Goal: Communication & Community: Participate in discussion

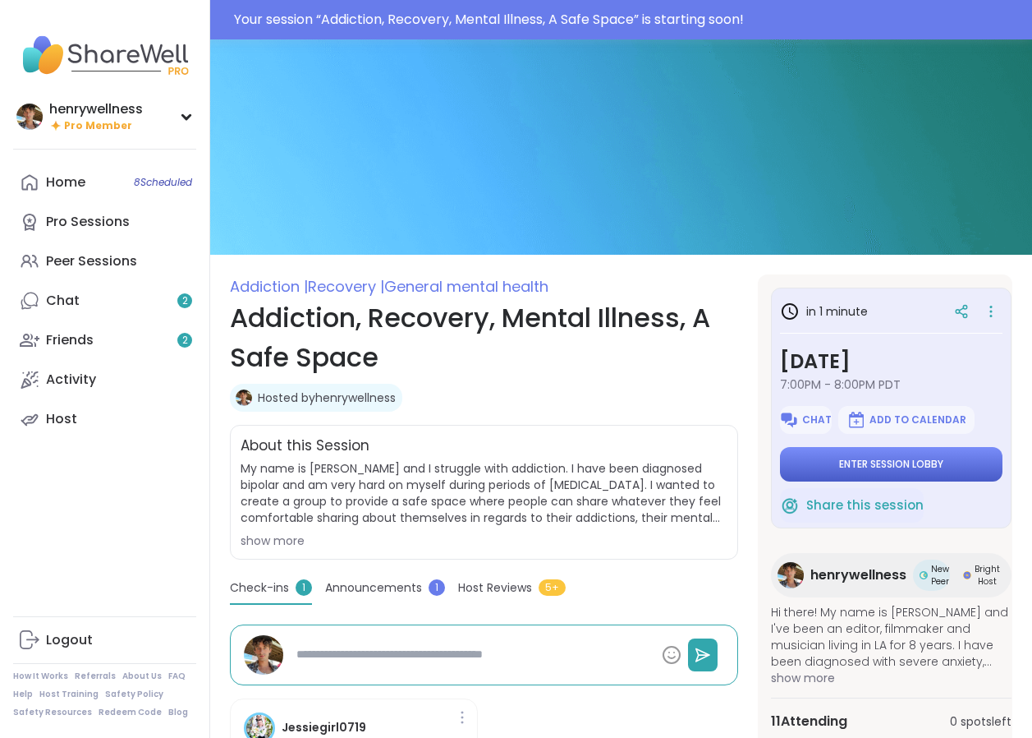
click at [875, 463] on span "Enter session lobby" at bounding box center [891, 463] width 104 height 13
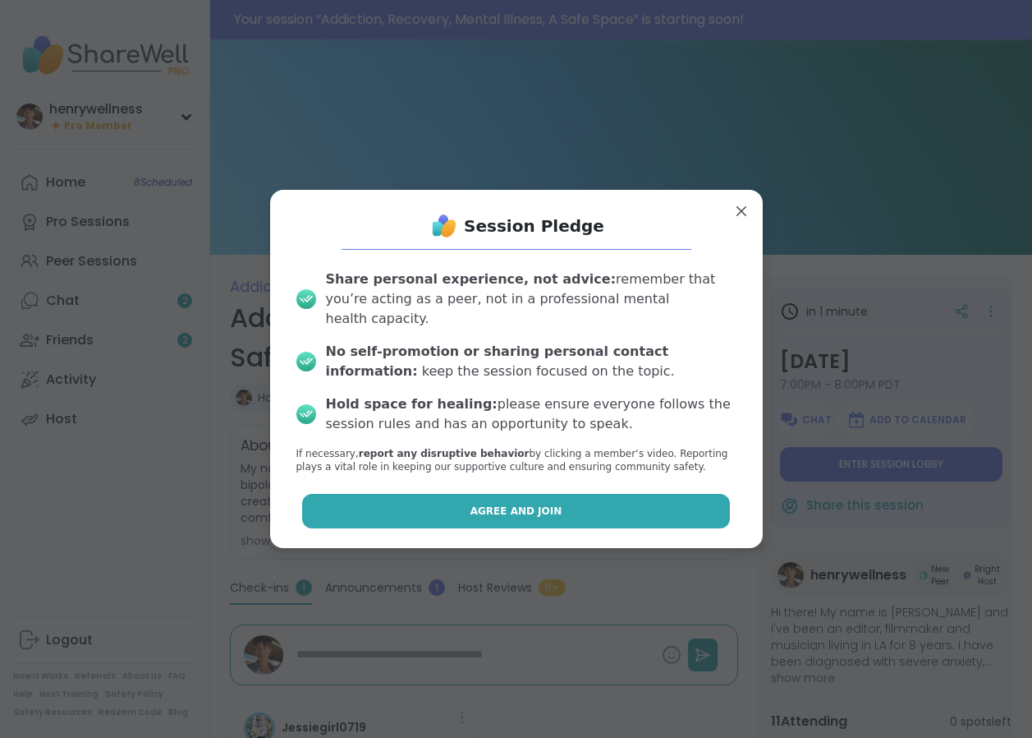
click at [613, 494] on button "Agree and Join" at bounding box center [516, 511] width 428 height 34
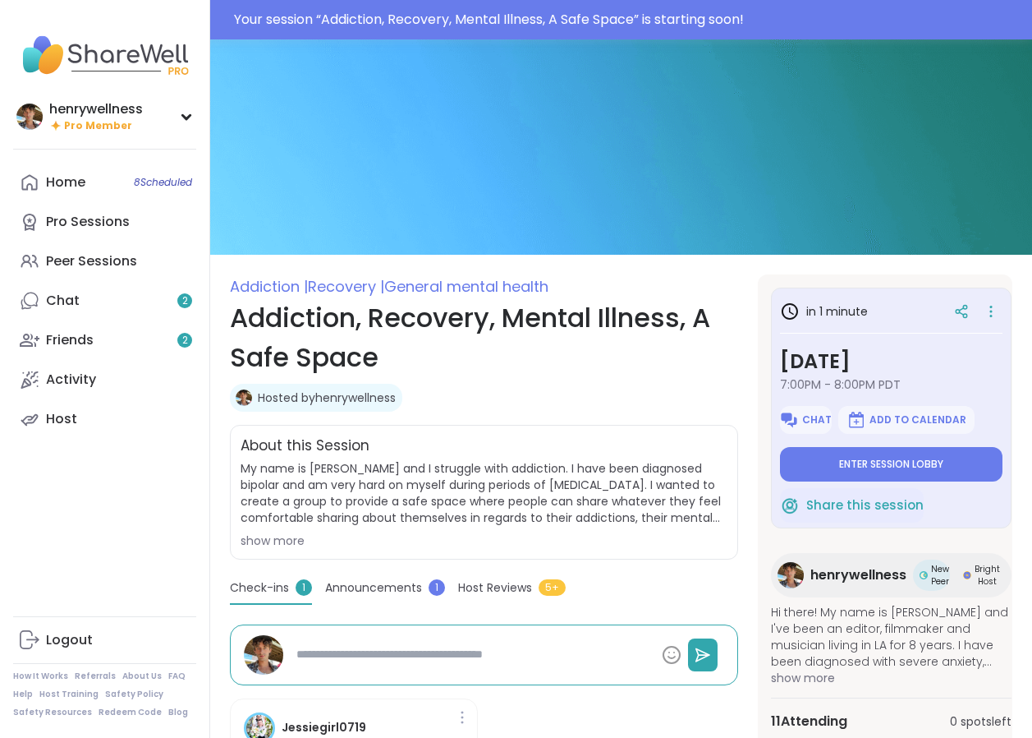
type textarea "*"
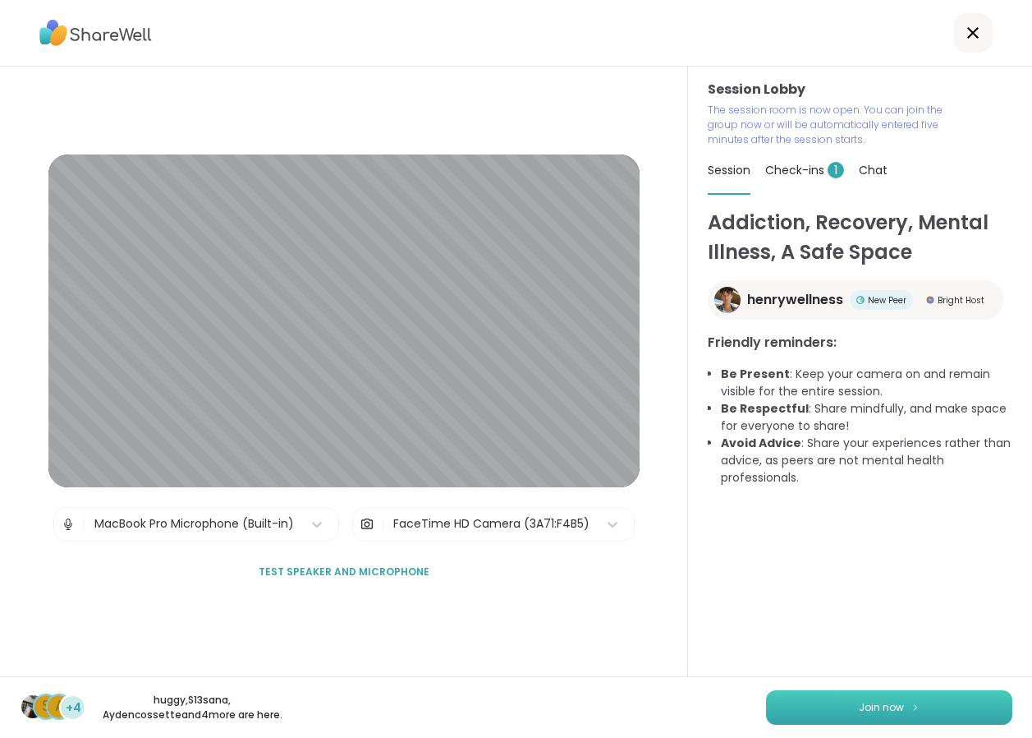
click at [830, 690] on button "Join now" at bounding box center [889, 707] width 246 height 34
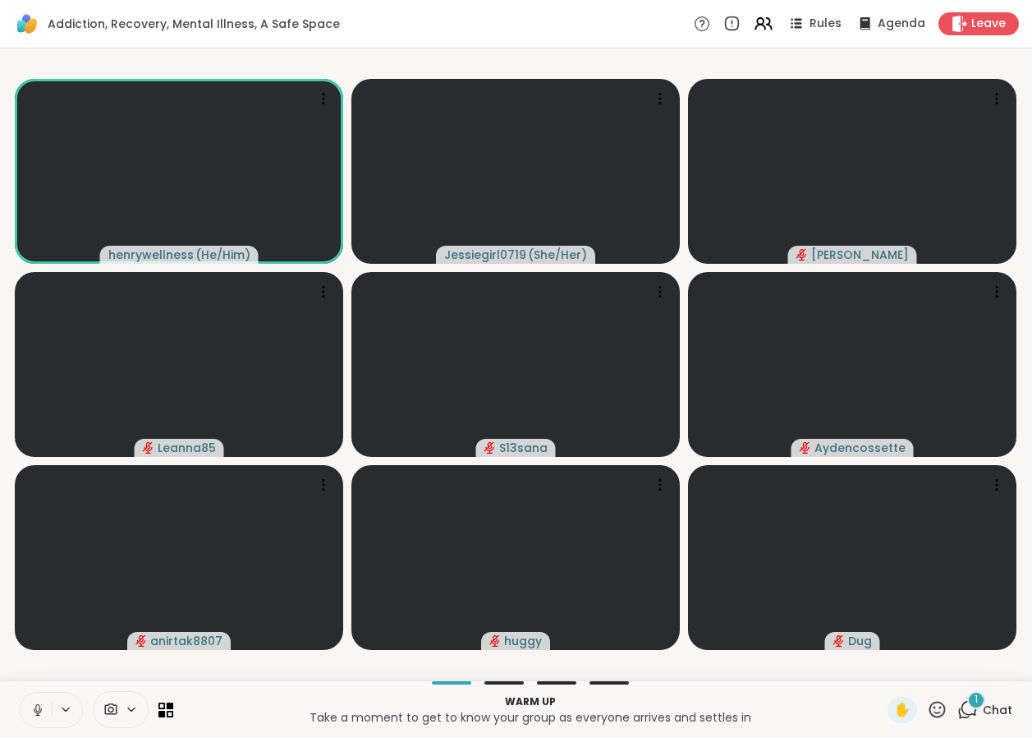
click at [1007, 712] on span "Chat" at bounding box center [998, 709] width 30 height 16
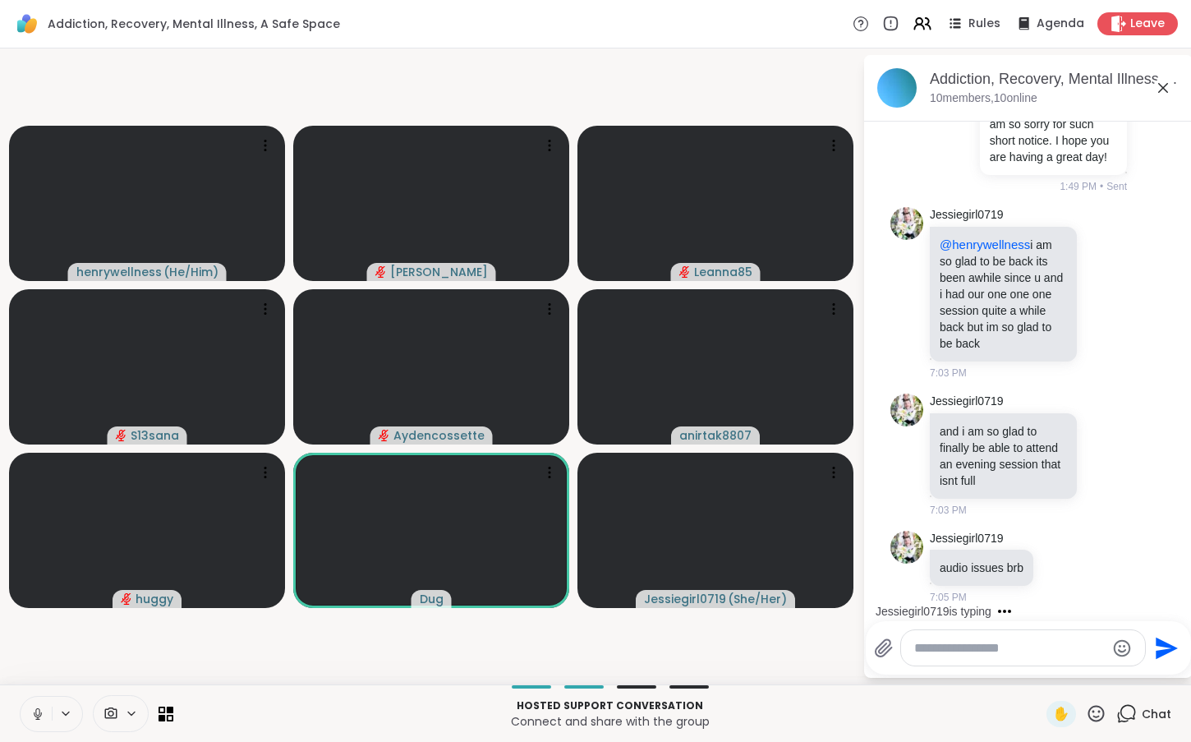
scroll to position [326, 0]
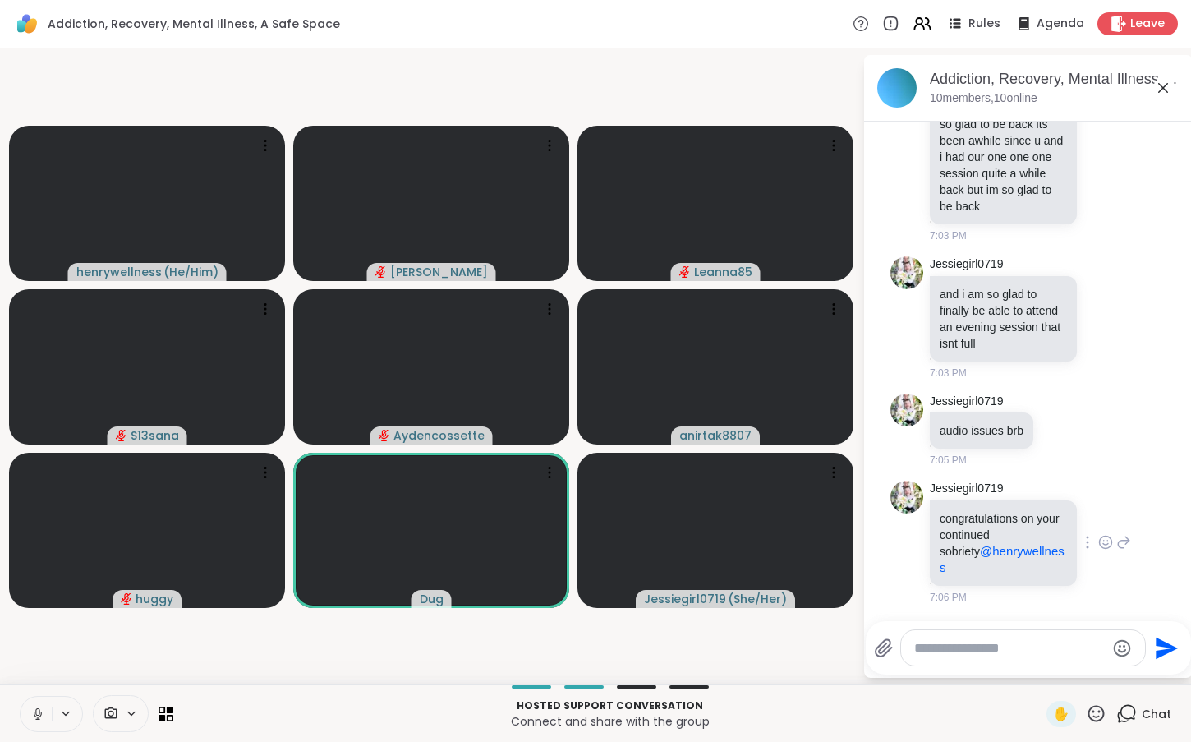
click at [1032, 549] on icon at bounding box center [1105, 542] width 15 height 16
click at [976, 523] on div "Select Reaction: Heart" at bounding box center [974, 515] width 15 height 15
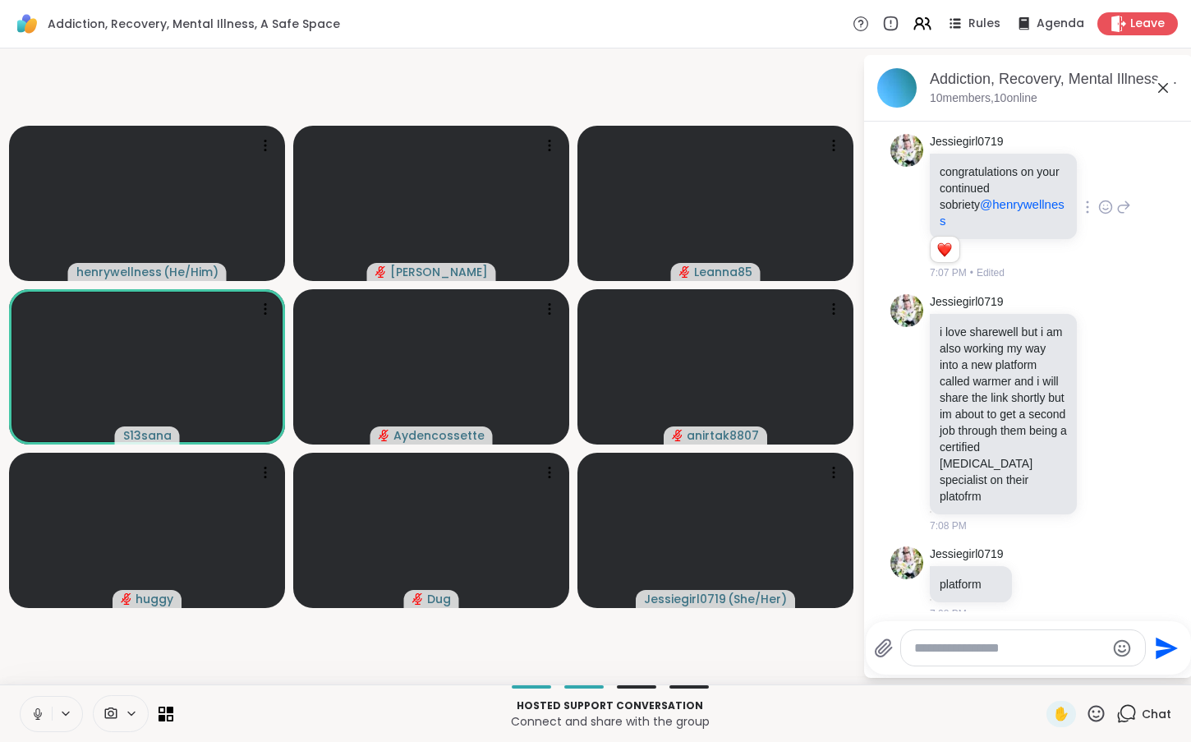
scroll to position [760, 0]
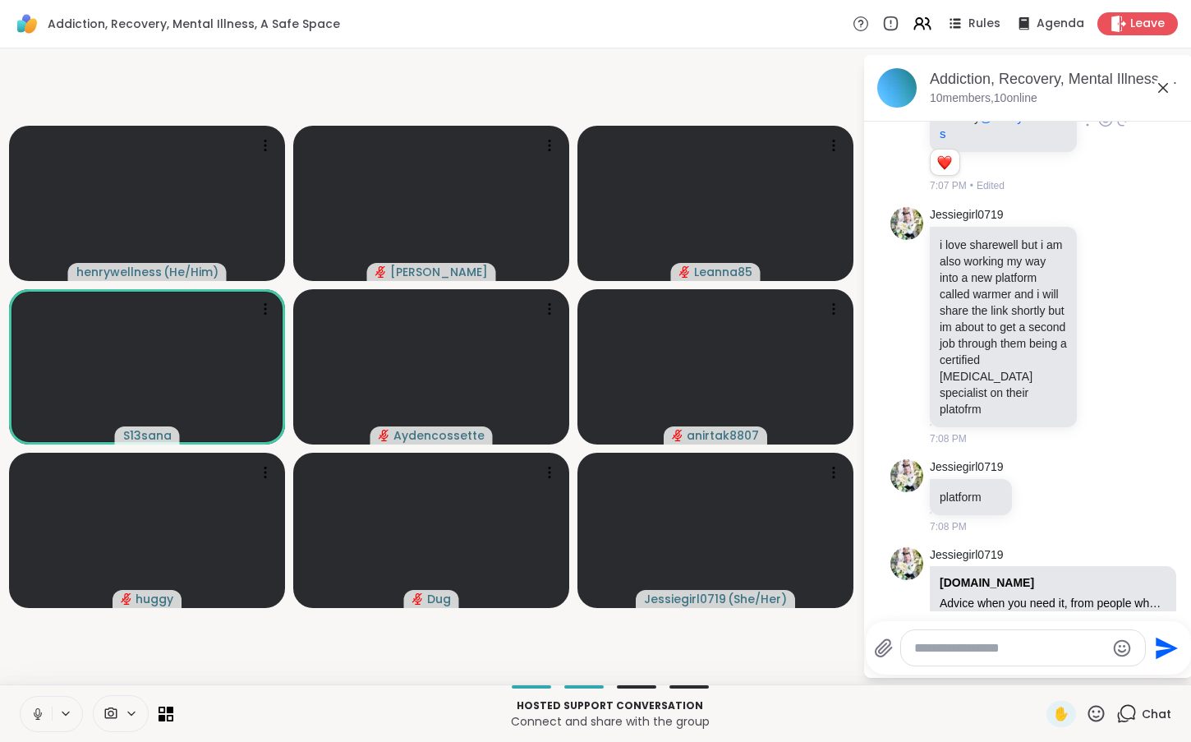
click at [998, 641] on textarea "Type your message" at bounding box center [1009, 648] width 191 height 16
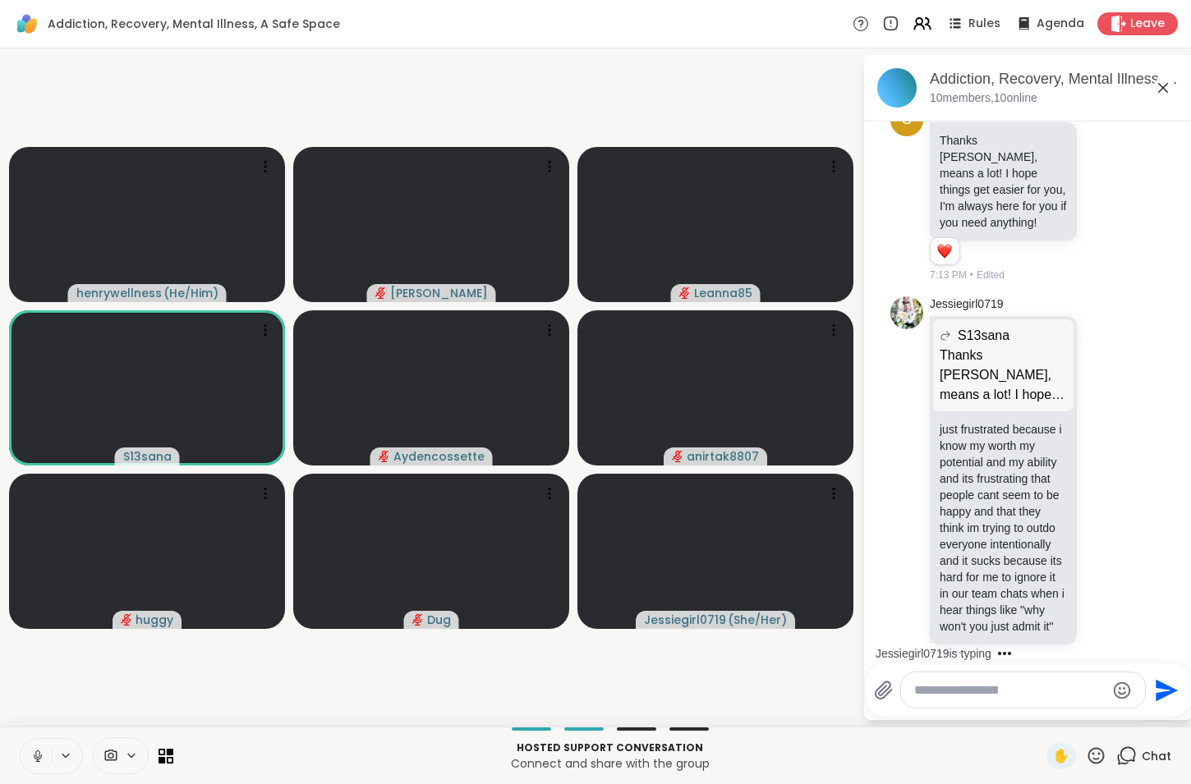
scroll to position [1963, 0]
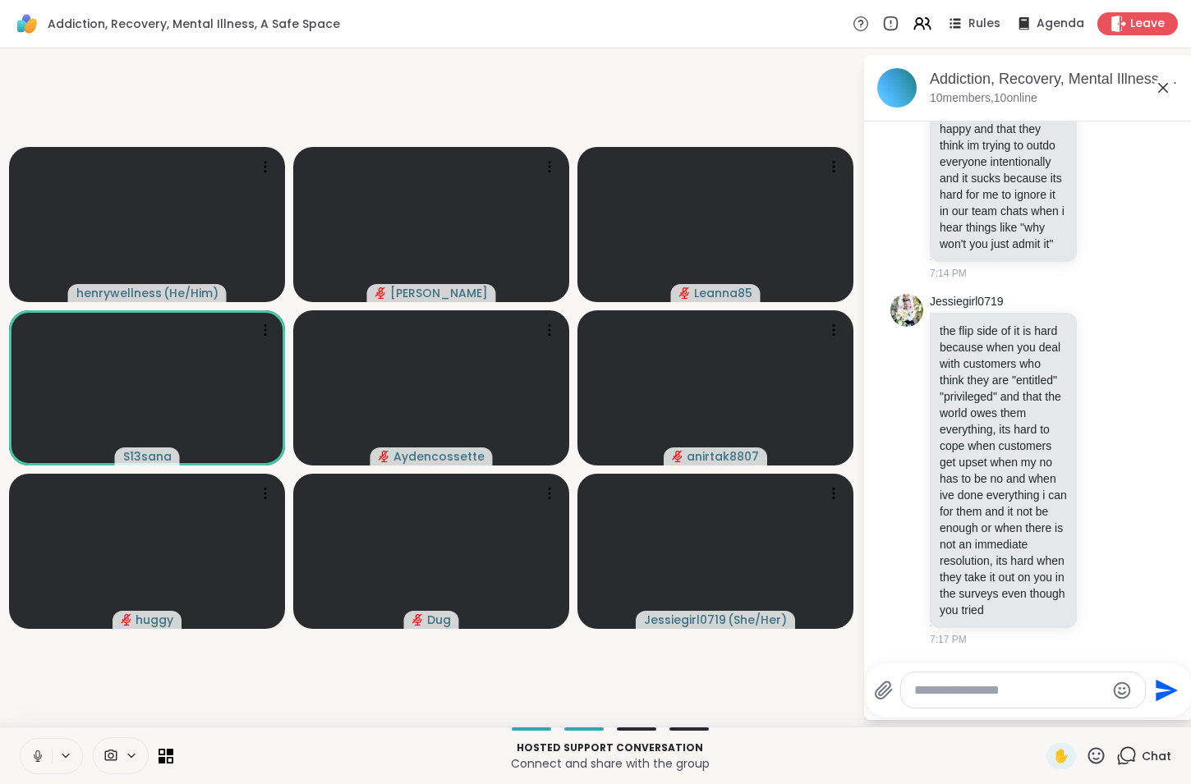
click at [927, 682] on textarea "Type your message" at bounding box center [1009, 690] width 191 height 16
click at [25, 737] on button at bounding box center [35, 756] width 34 height 34
click at [1032, 680] on div "**********" at bounding box center [1024, 690] width 246 height 35
click at [1032, 691] on textarea "**********" at bounding box center [1011, 690] width 191 height 16
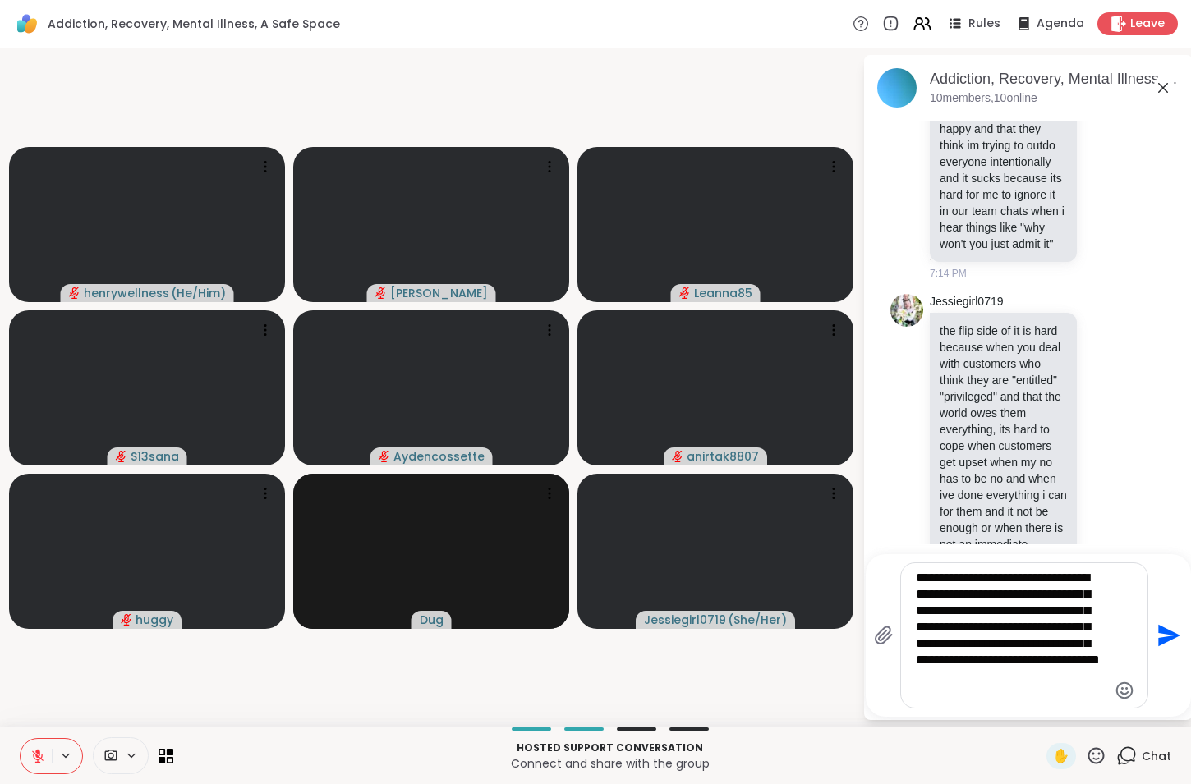
type textarea "**********"
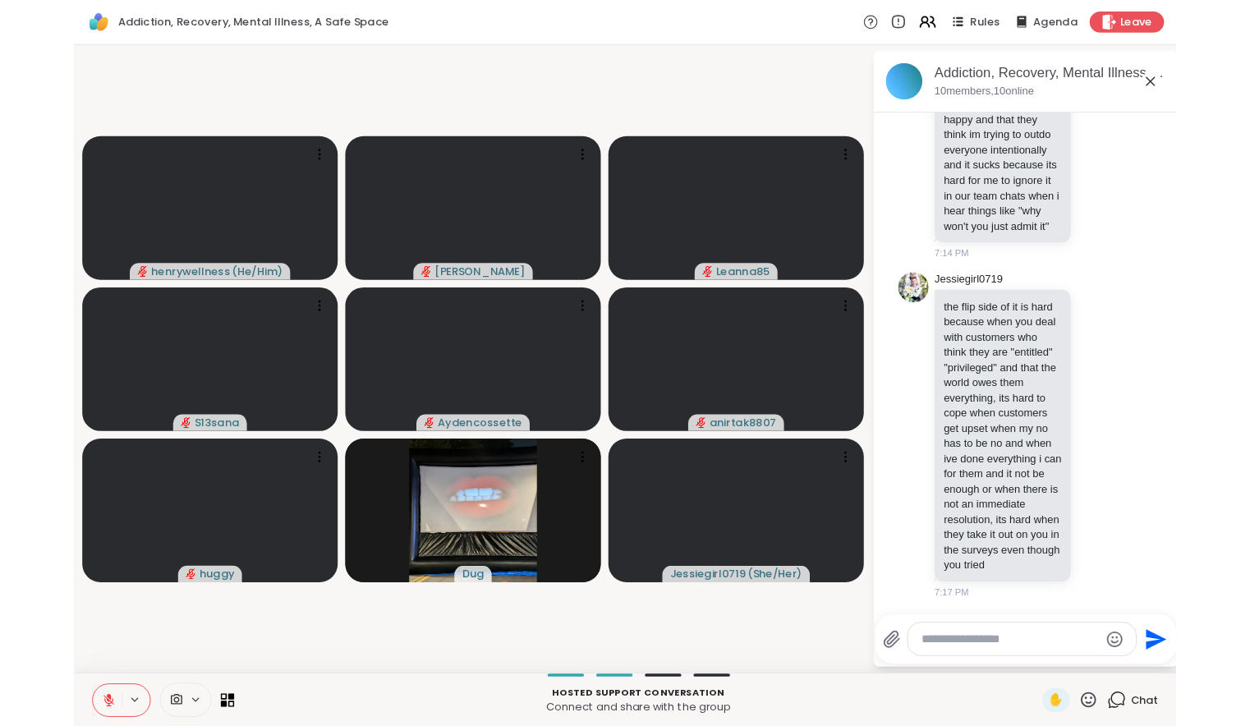
scroll to position [2199, 0]
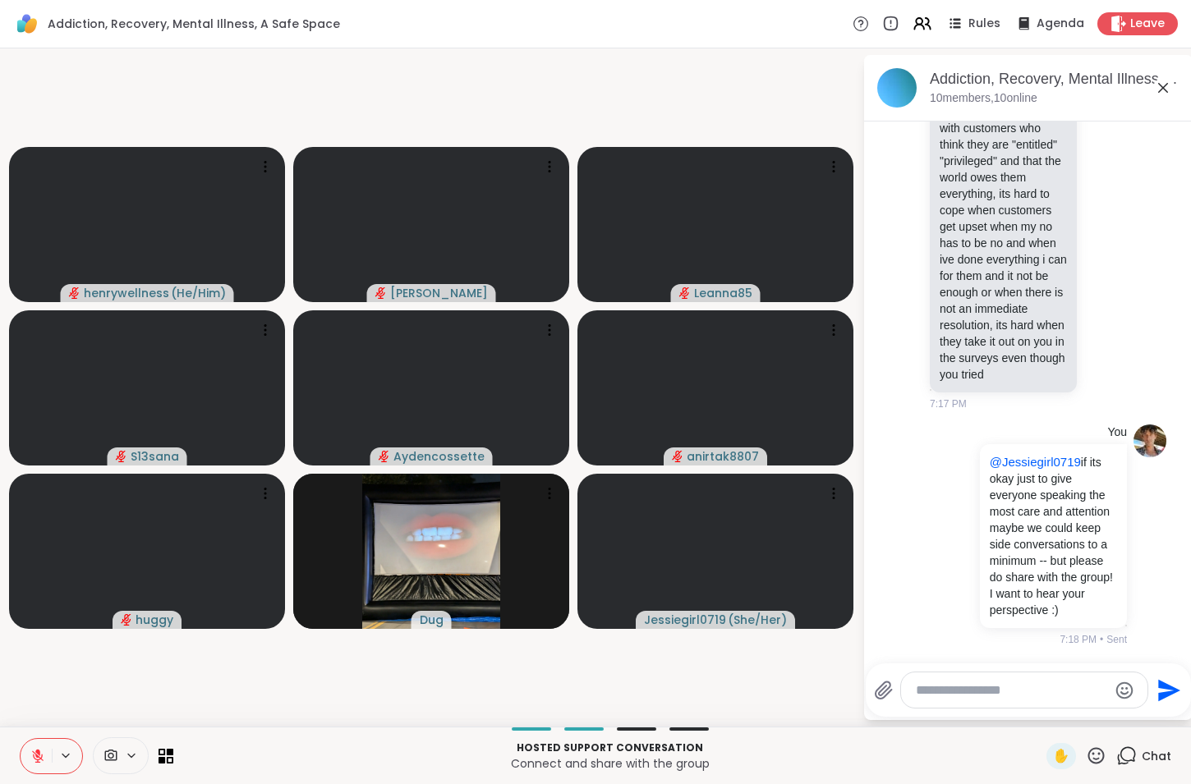
click at [37, 737] on icon at bounding box center [37, 756] width 11 height 11
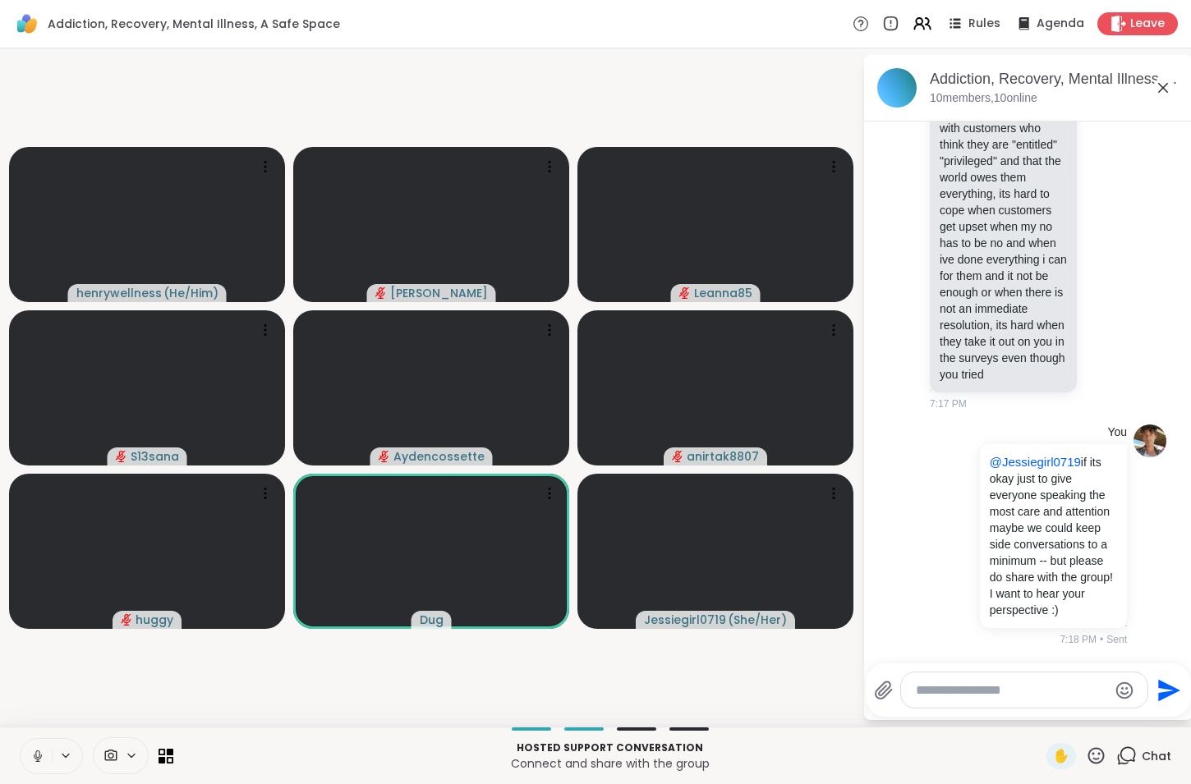
click at [1032, 737] on icon at bounding box center [1096, 755] width 16 height 16
click at [1032, 721] on span "❤️" at bounding box center [1048, 713] width 16 height 20
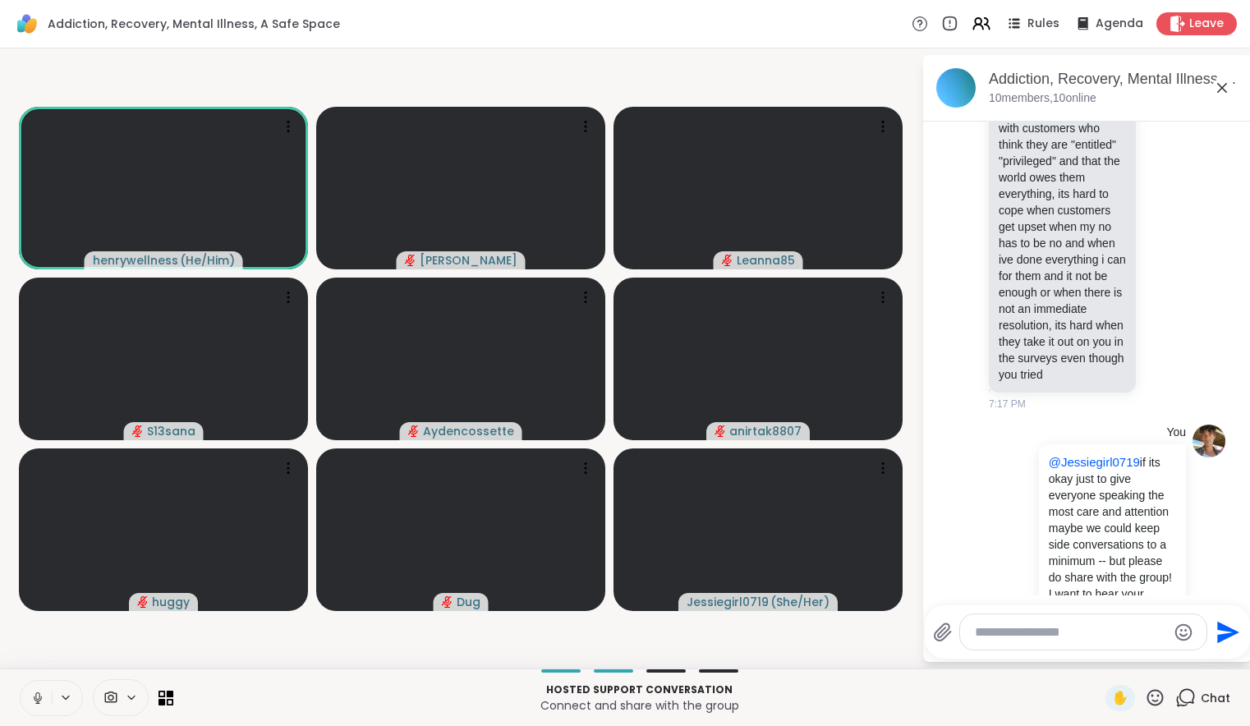
click at [926, 719] on div "Hosted support conversation Connect and share with the group ✋ Chat" at bounding box center [625, 697] width 1250 height 57
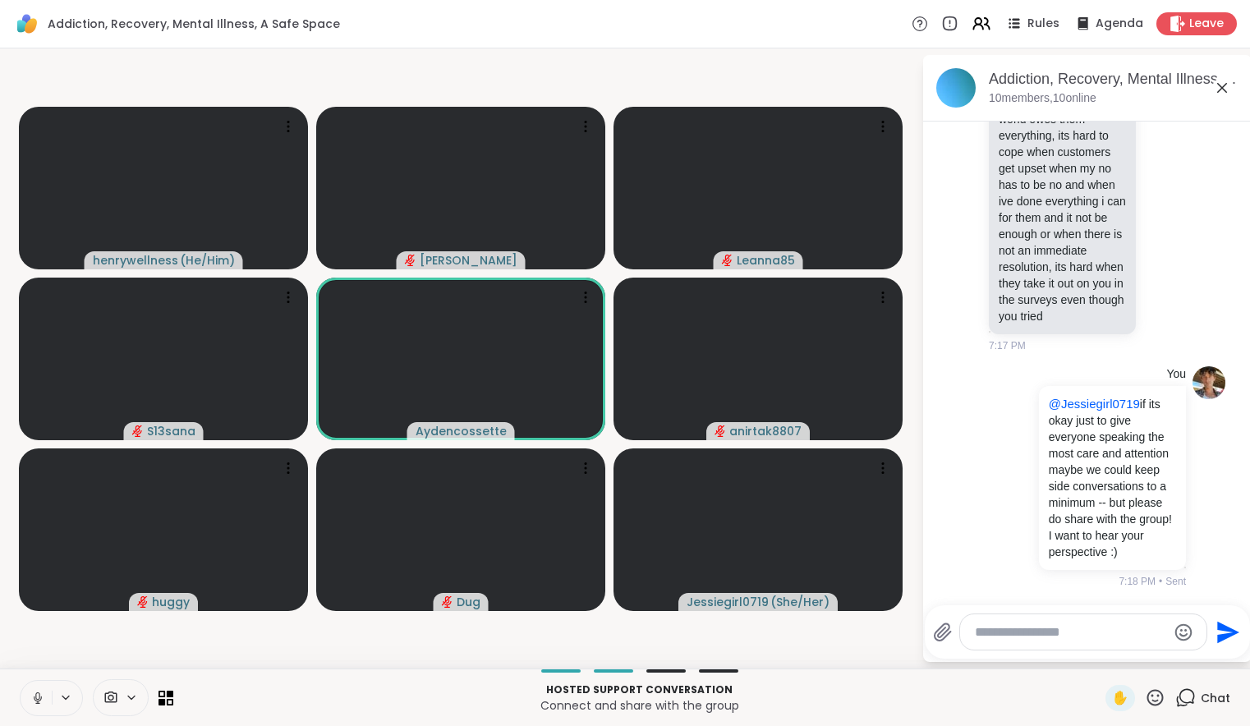
click at [1032, 632] on textarea "Type your message" at bounding box center [1070, 632] width 191 height 16
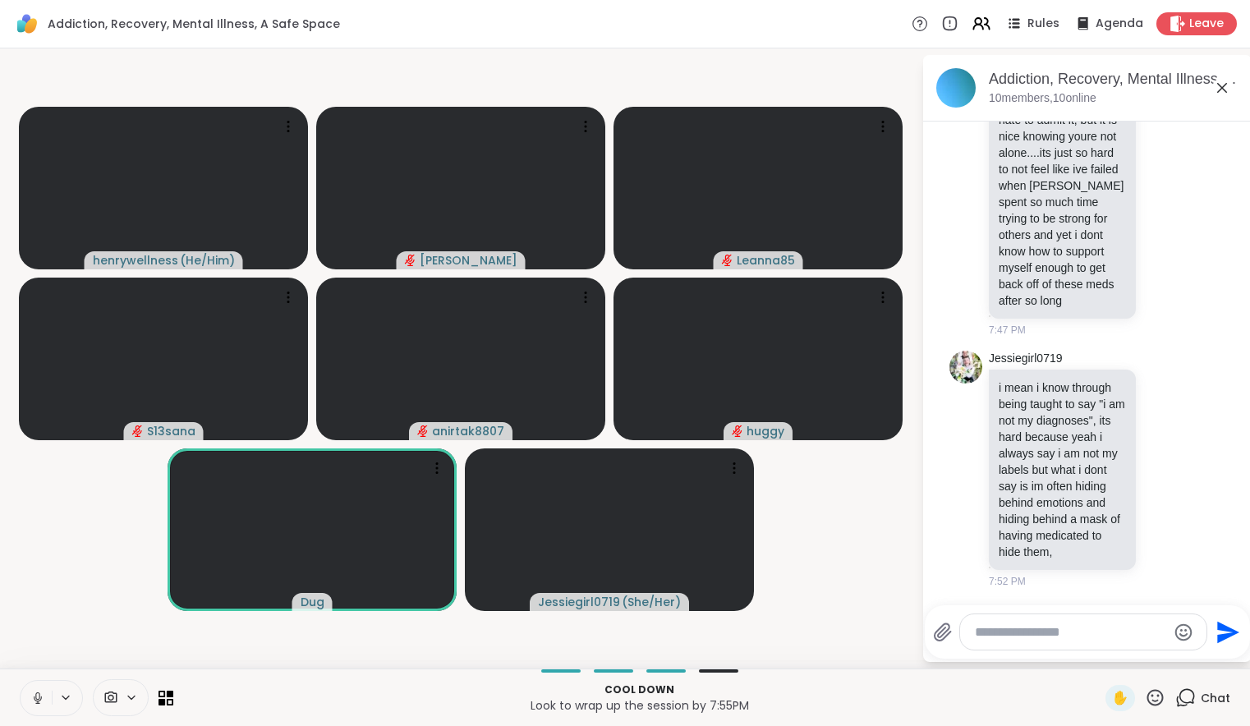
scroll to position [3906, 0]
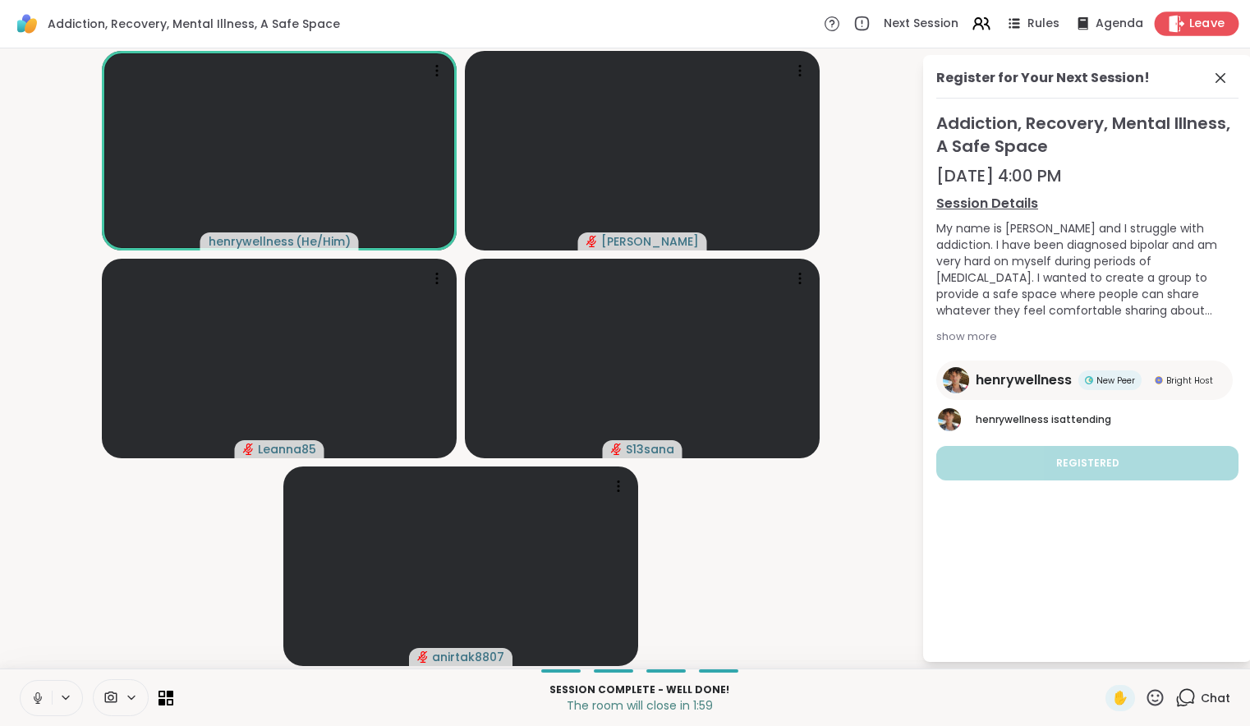
click at [1032, 22] on span "Leave" at bounding box center [1207, 24] width 36 height 17
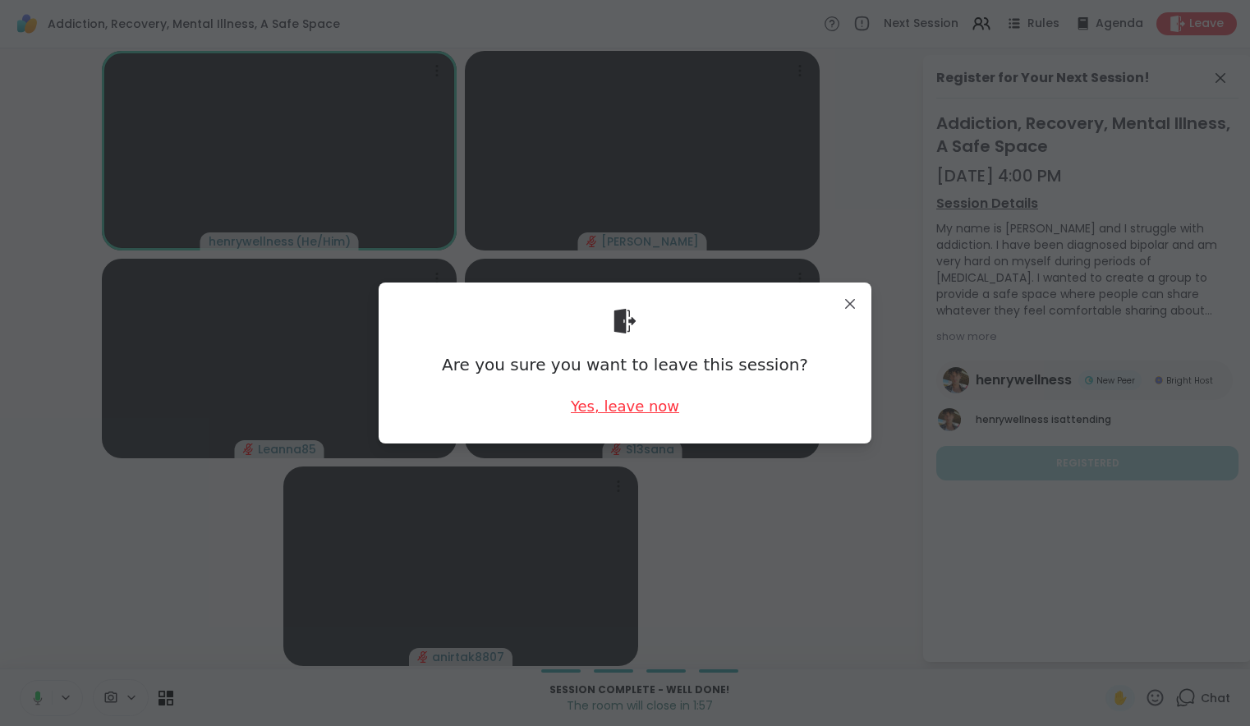
click at [650, 414] on div "Yes, leave now" at bounding box center [625, 406] width 108 height 21
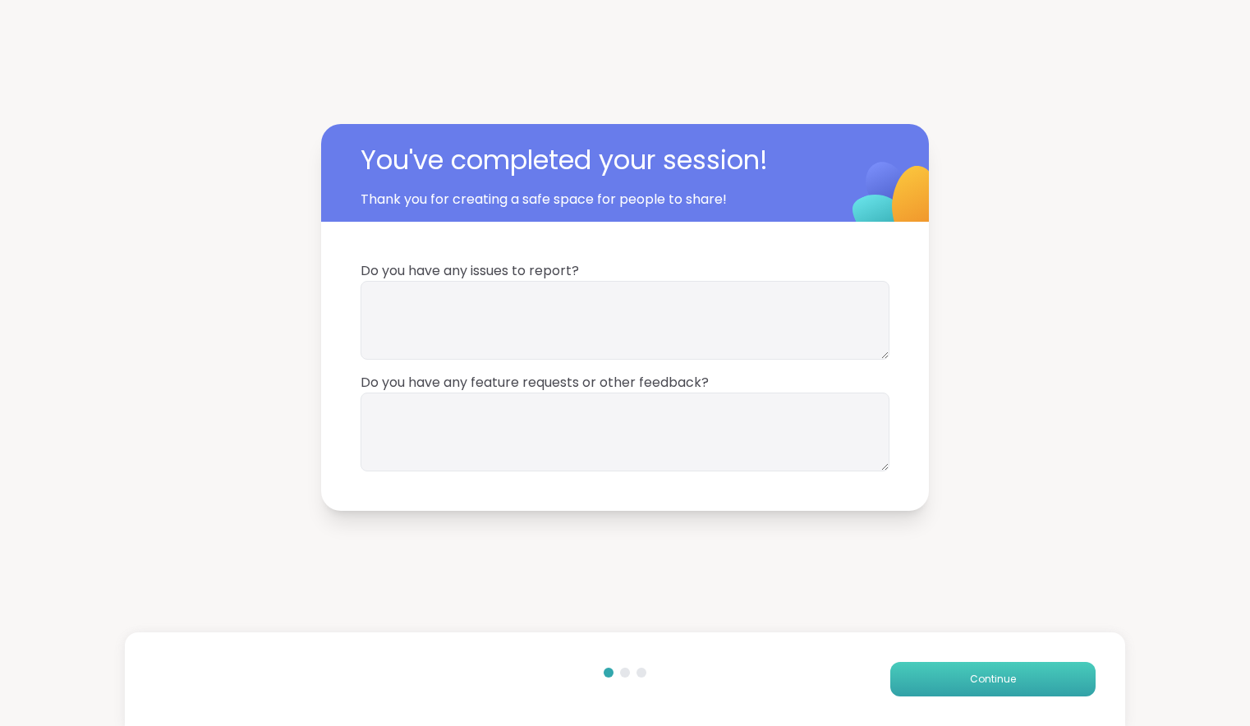
click at [981, 676] on span "Continue" at bounding box center [993, 679] width 46 height 15
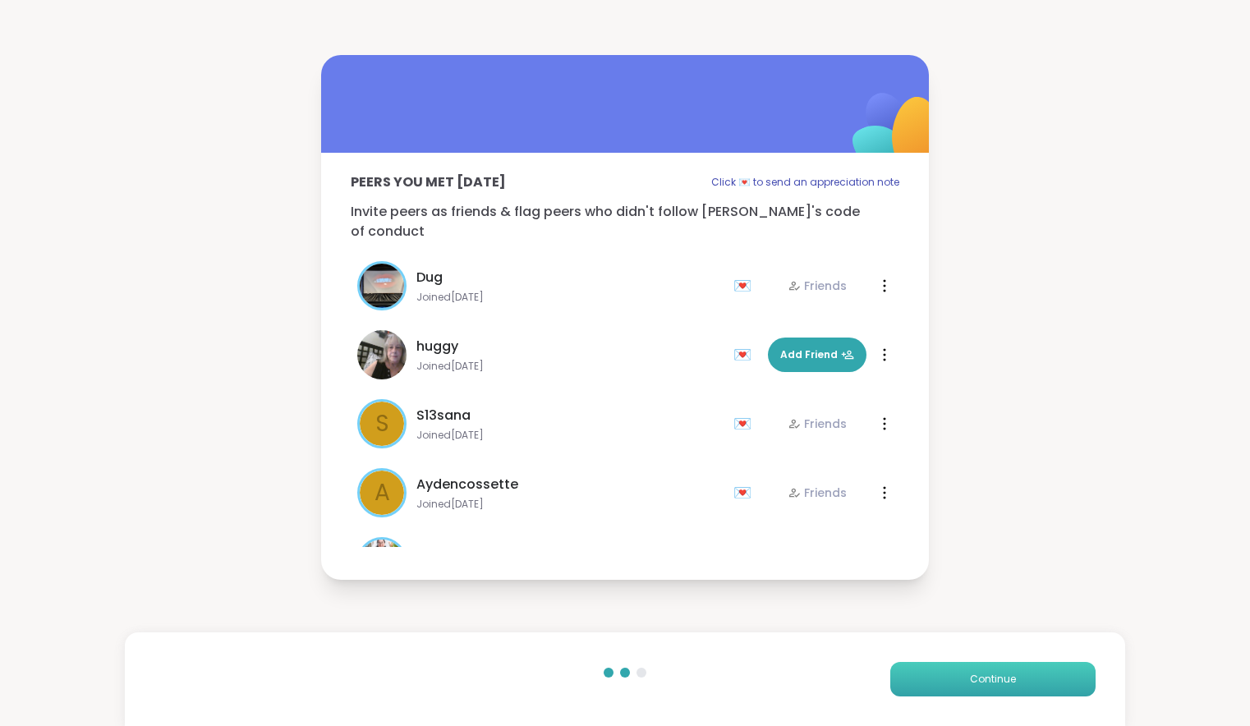
click at [981, 676] on span "Continue" at bounding box center [993, 679] width 46 height 15
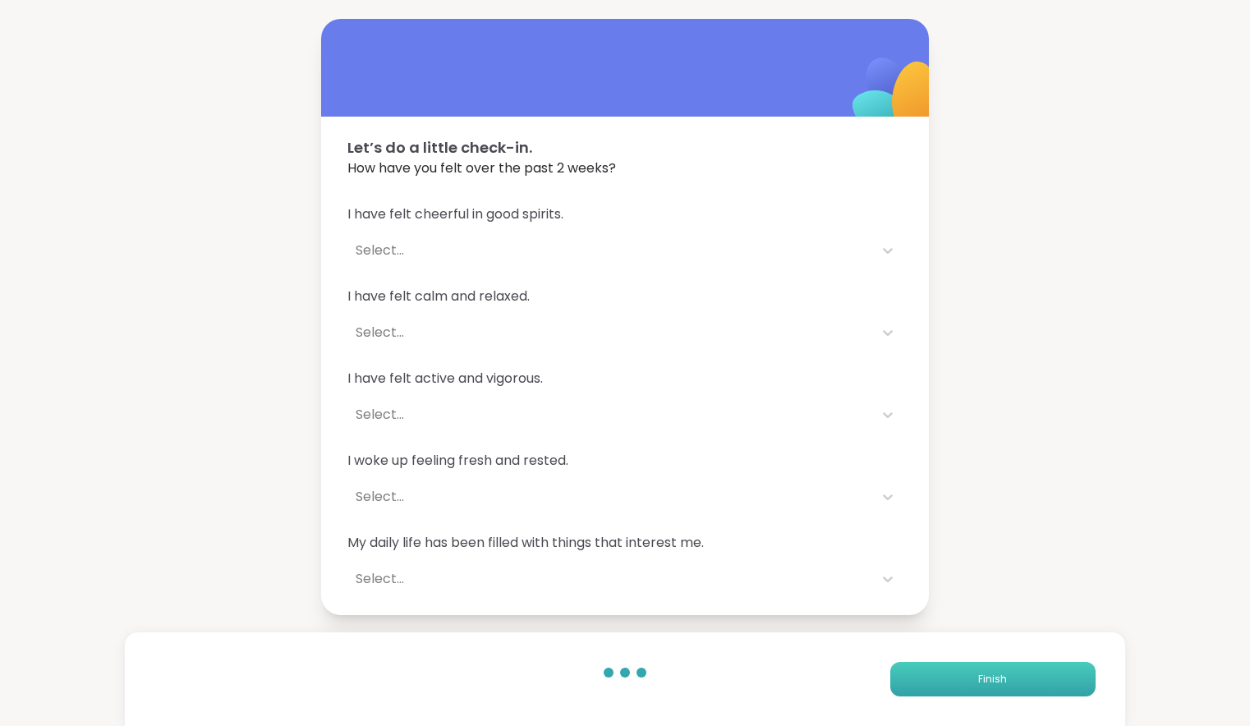
click at [981, 676] on span "Finish" at bounding box center [992, 679] width 29 height 15
